Goal: Navigation & Orientation: Find specific page/section

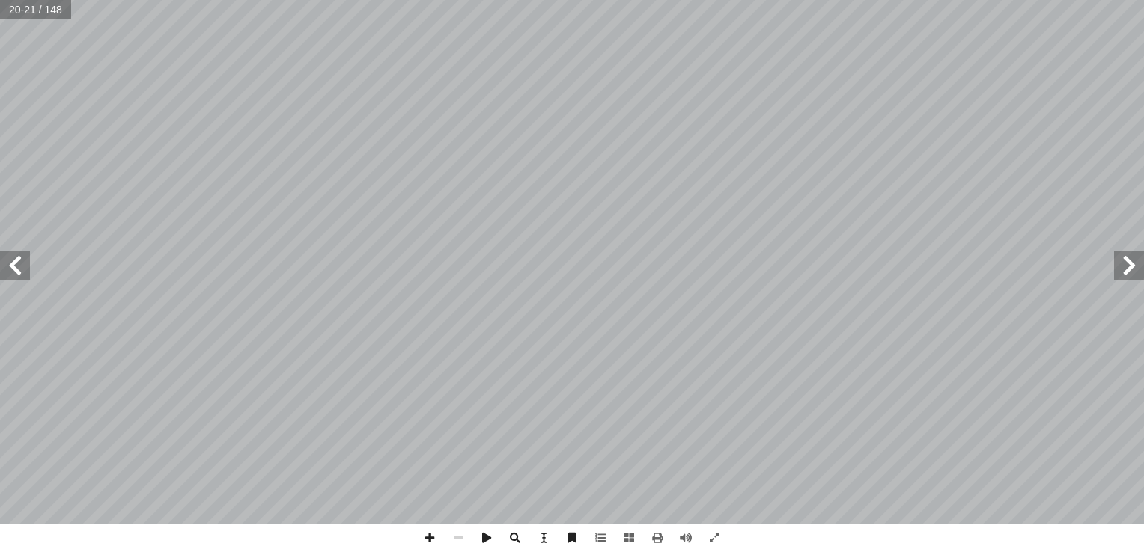
drag, startPoint x: 0, startPoint y: 0, endPoint x: 1117, endPoint y: 259, distance: 1146.4
click at [1117, 259] on span at bounding box center [1129, 266] width 30 height 30
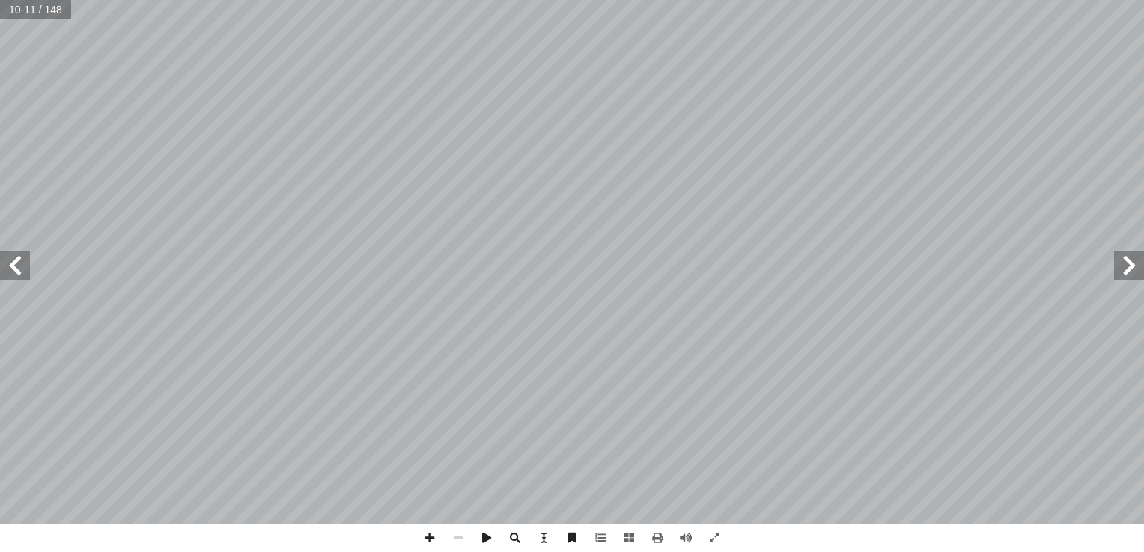
click at [24, 273] on span at bounding box center [15, 266] width 30 height 30
click at [27, 276] on span at bounding box center [15, 266] width 30 height 30
click at [1, 255] on span at bounding box center [15, 266] width 30 height 30
